Goal: Check status: Check status

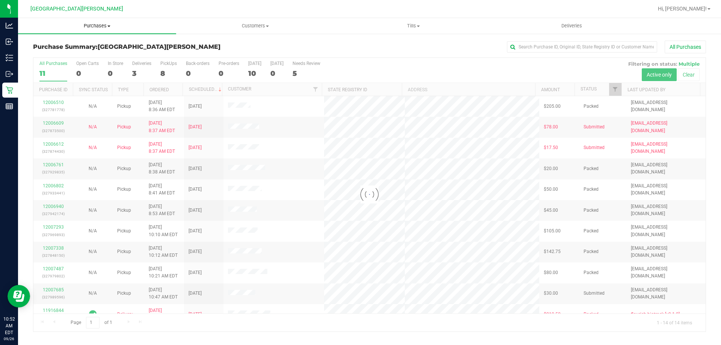
click at [93, 27] on span "Purchases" at bounding box center [97, 26] width 158 height 7
click at [65, 51] on li "Fulfillment" at bounding box center [97, 54] width 158 height 9
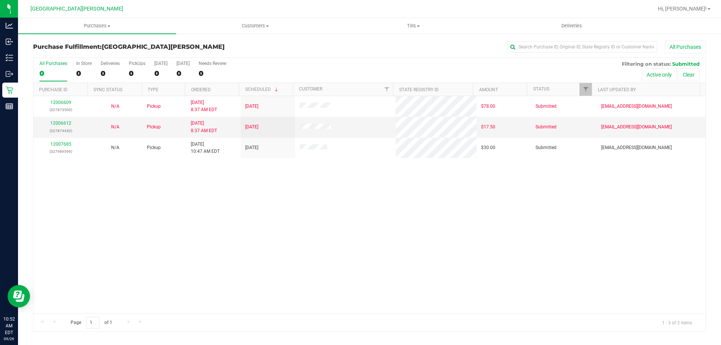
click at [187, 207] on div "12006609 (327873500) N/A Pickup [DATE] 8:37 AM EDT 9/26/2025 $78.00 Submitted […" at bounding box center [369, 204] width 672 height 217
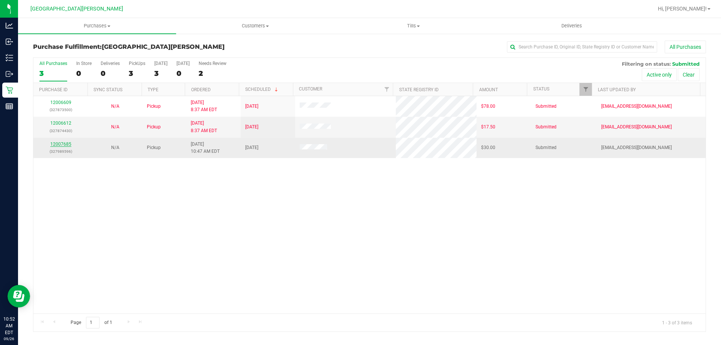
click at [62, 144] on link "12007685" at bounding box center [60, 144] width 21 height 5
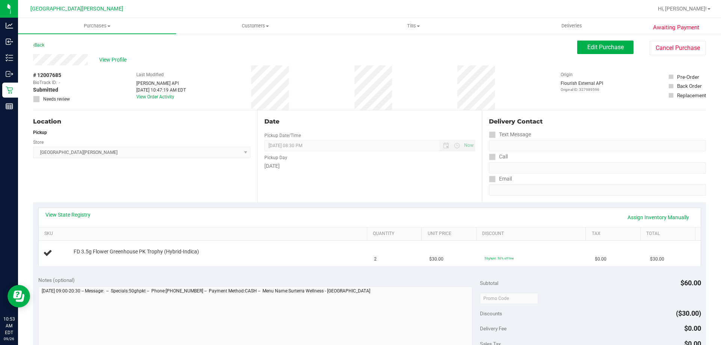
drag, startPoint x: 247, startPoint y: 14, endPoint x: 245, endPoint y: 10, distance: 3.9
click at [247, 14] on div at bounding box center [393, 9] width 518 height 15
